Goal: Check status

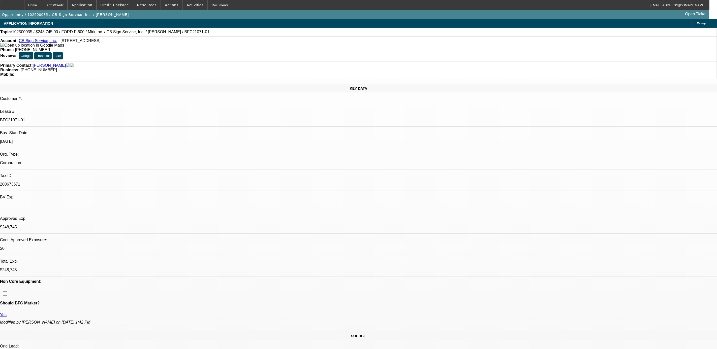
select select "0"
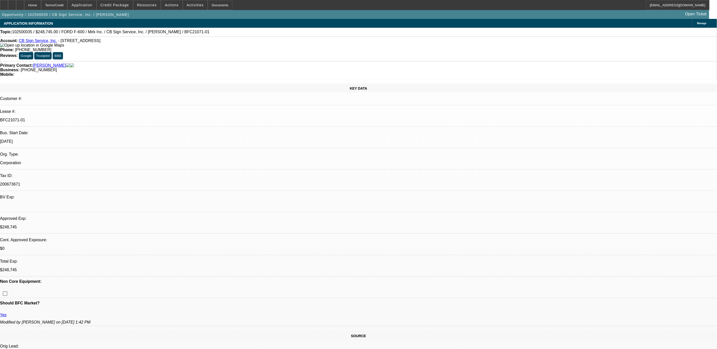
select select "0"
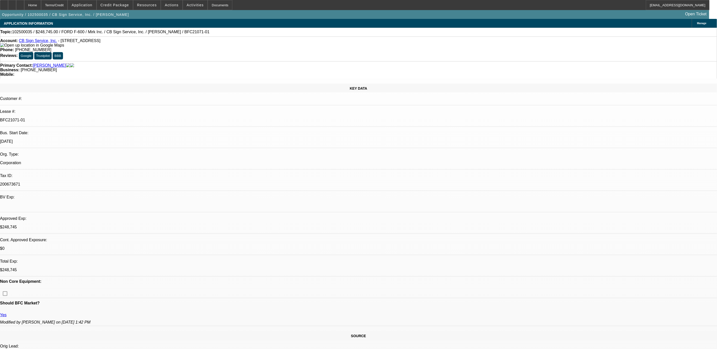
select select "0"
select select "1"
select select "3"
select select "6"
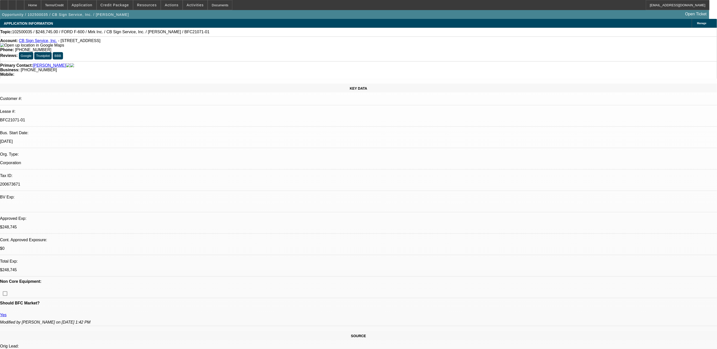
select select "1"
select select "3"
select select "6"
select select "1"
select select "3"
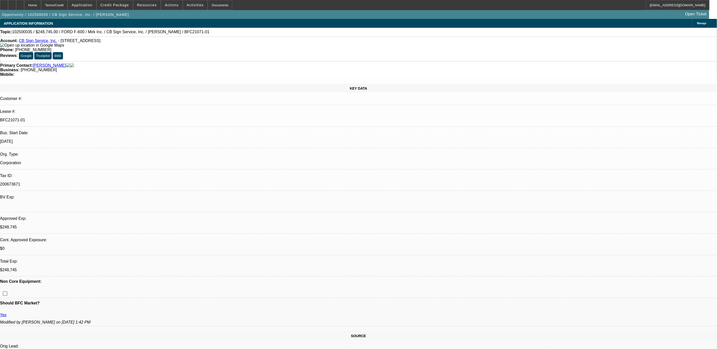
select select "6"
select select "1"
select select "3"
select select "6"
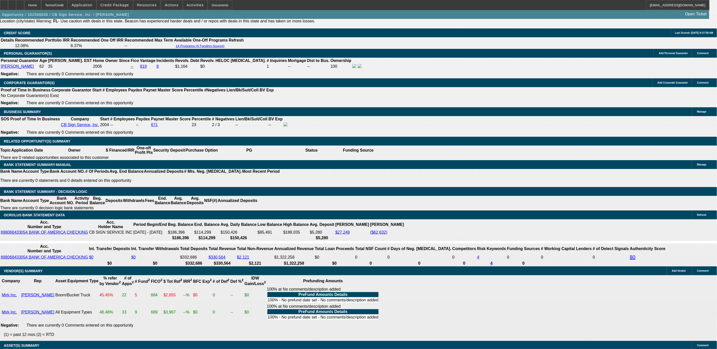
scroll to position [680, 0]
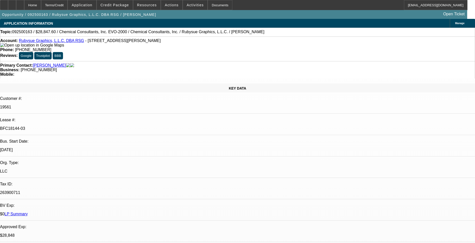
select select "0"
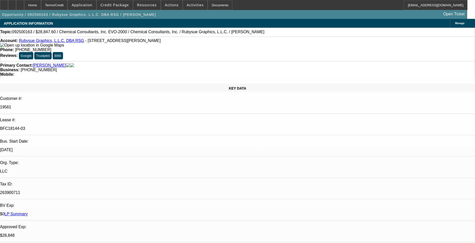
select select "0"
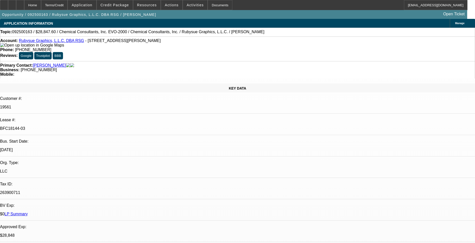
select select "0"
select select "1"
select select "2"
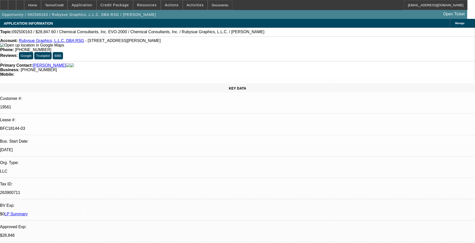
select select "1"
select select "2"
select select "1"
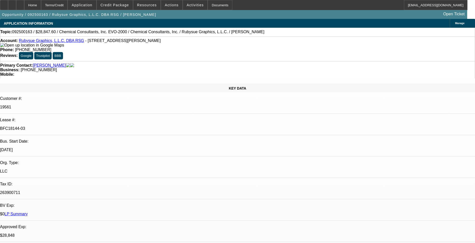
select select "2"
select select "1"
select select "2"
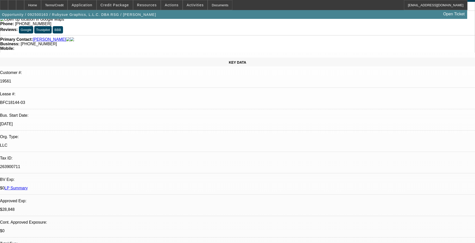
scroll to position [38, 0]
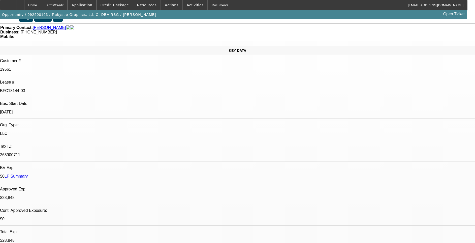
drag, startPoint x: 397, startPoint y: 177, endPoint x: 323, endPoint y: 162, distance: 75.6
drag, startPoint x: 323, startPoint y: 162, endPoint x: 359, endPoint y: 171, distance: 37.5
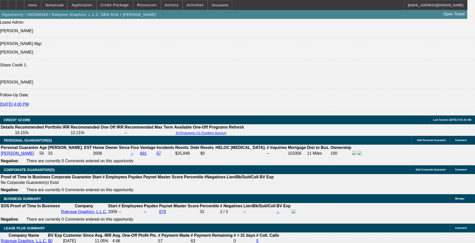
scroll to position [718, 0]
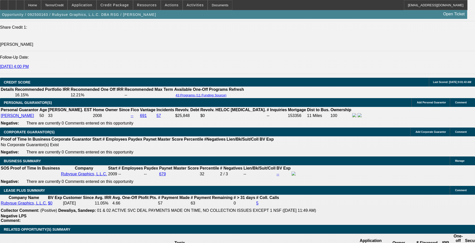
drag, startPoint x: 367, startPoint y: 53, endPoint x: 370, endPoint y: 56, distance: 3.6
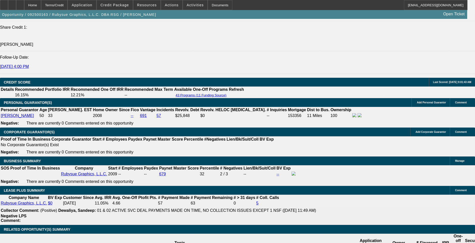
drag, startPoint x: 370, startPoint y: 56, endPoint x: 356, endPoint y: 43, distance: 18.5
drag, startPoint x: 356, startPoint y: 43, endPoint x: 359, endPoint y: 41, distance: 3.6
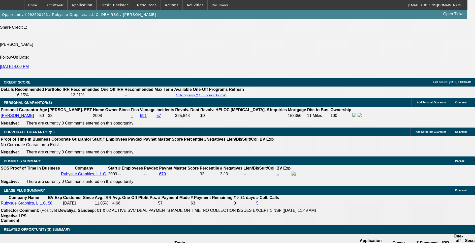
scroll to position [0, 0]
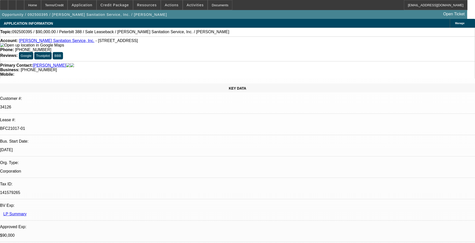
select select "0"
select select "2"
select select "0"
select select "6"
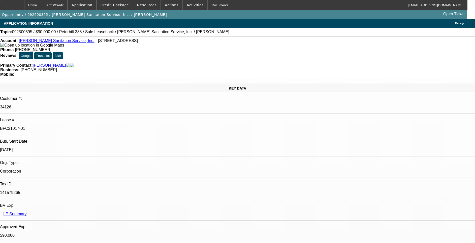
select select "0"
select select "2"
select select "0"
select select "6"
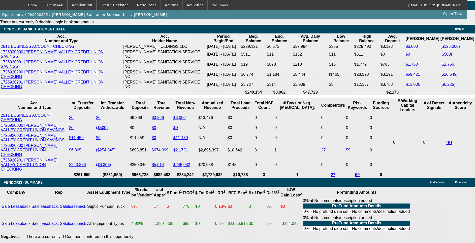
scroll to position [983, 0]
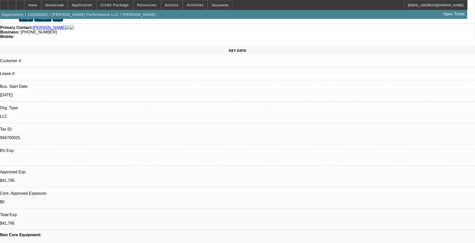
select select "0"
select select "2"
select select "0"
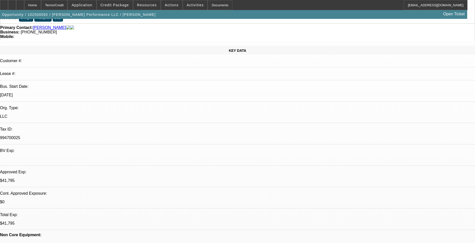
select select "0"
select select "2"
select select "0.1"
select select "0"
select select "2"
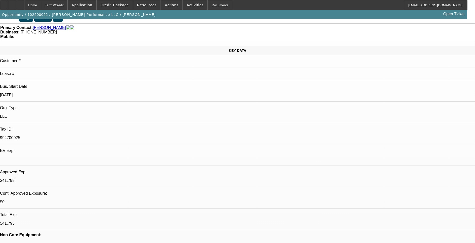
select select "0.1"
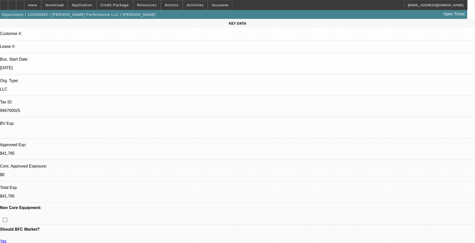
select select "1"
select select "2"
select select "6"
select select "1"
select select "2"
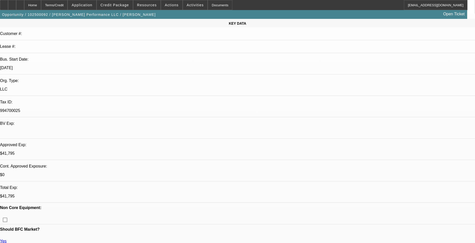
select select "6"
select select "1"
select select "2"
select select "4"
select select "1"
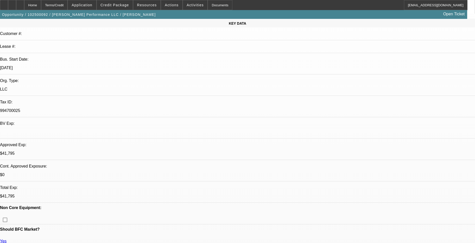
select select "2"
select select "4"
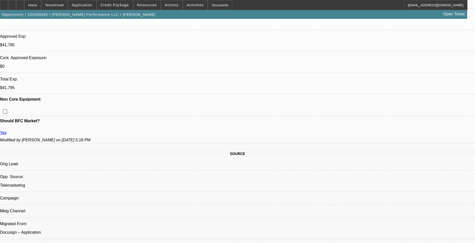
scroll to position [189, 0]
